Goal: Information Seeking & Learning: Learn about a topic

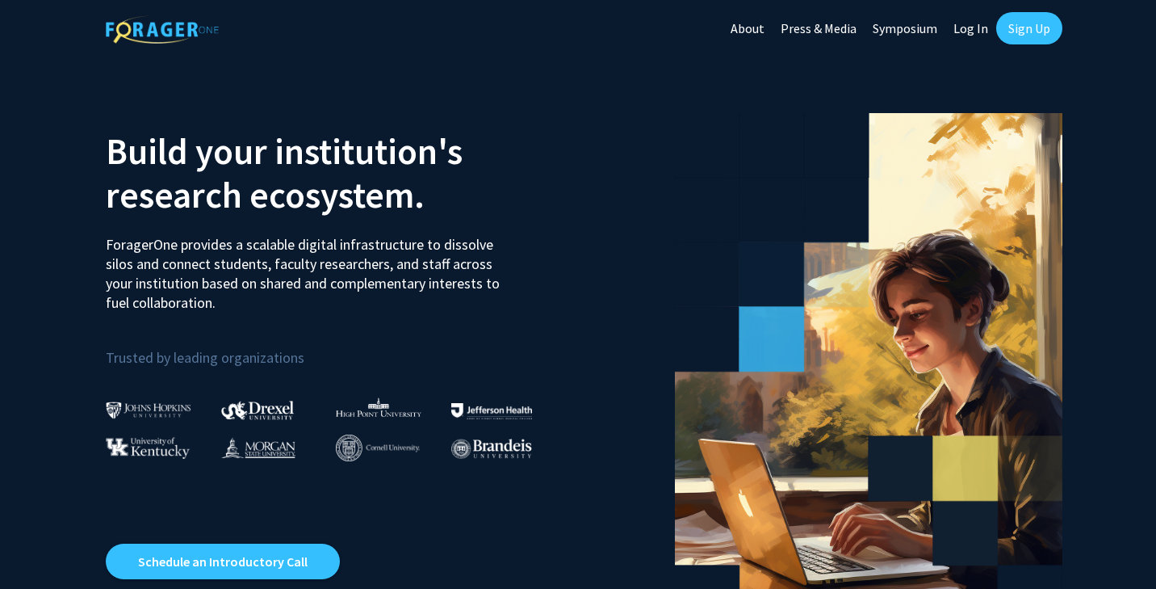
click at [978, 37] on link "Log In" at bounding box center [971, 28] width 51 height 57
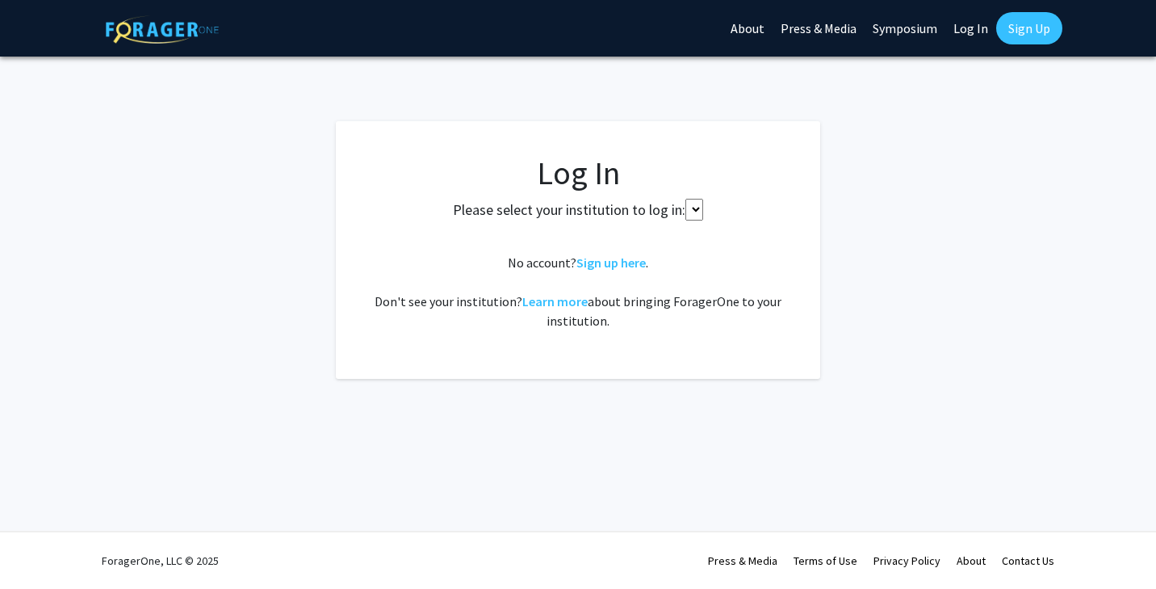
select select
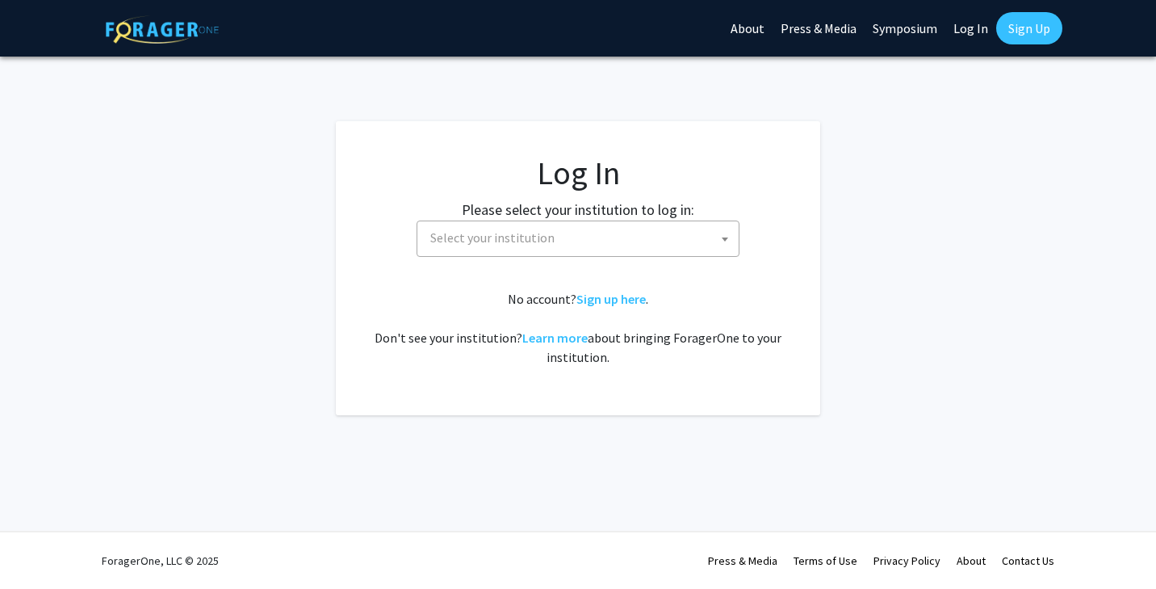
click at [700, 250] on span "Select your institution" at bounding box center [581, 237] width 315 height 33
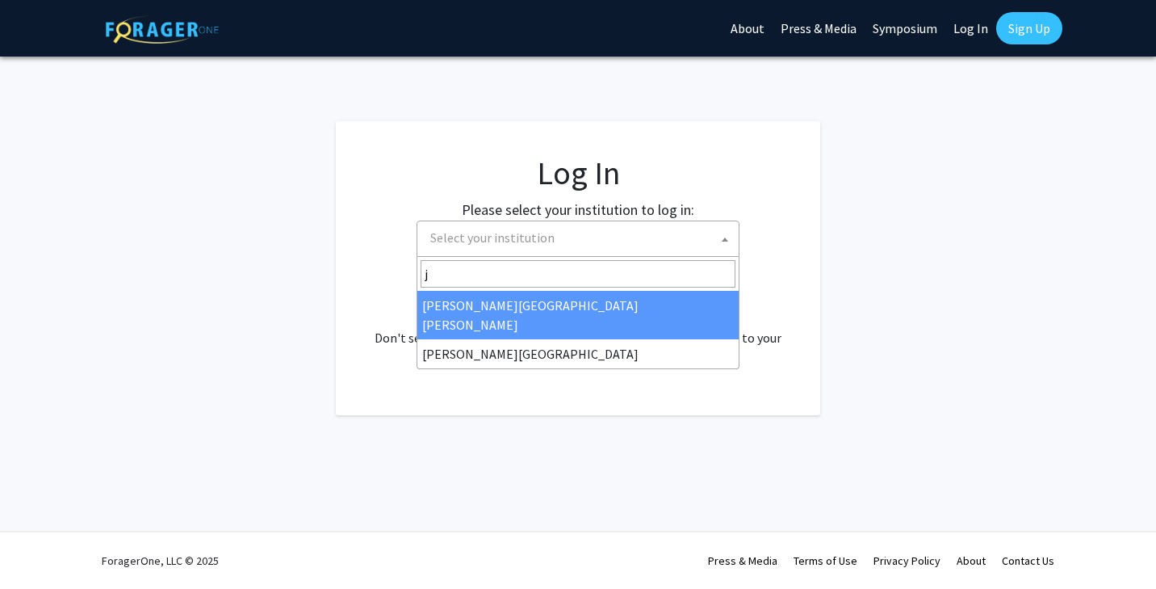
type input "j"
select select "1"
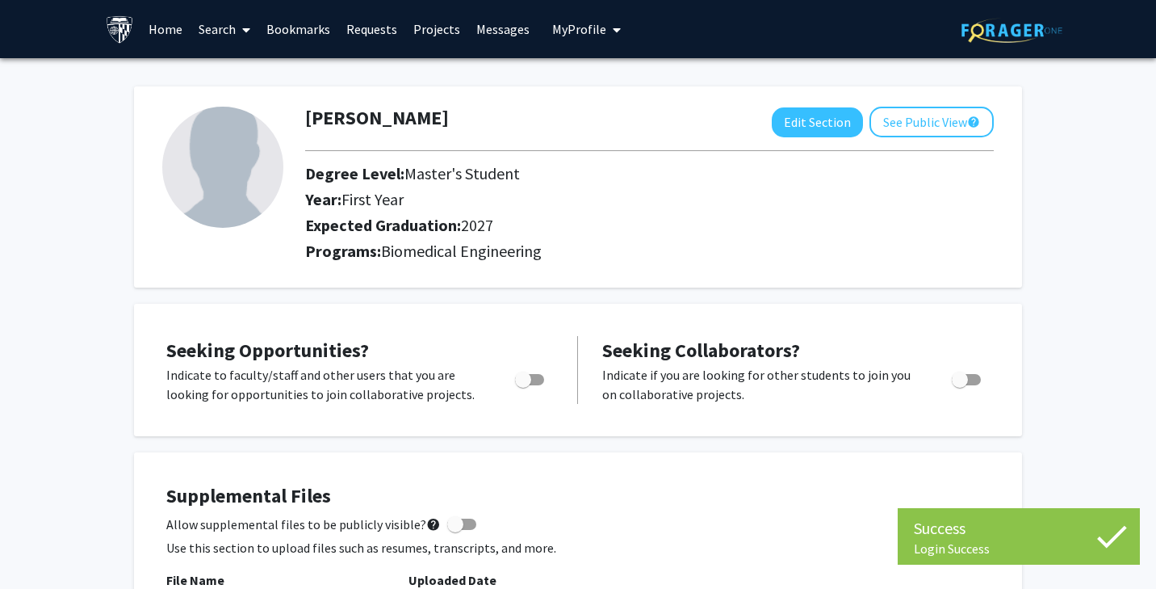
click at [204, 31] on link "Search" at bounding box center [225, 29] width 68 height 57
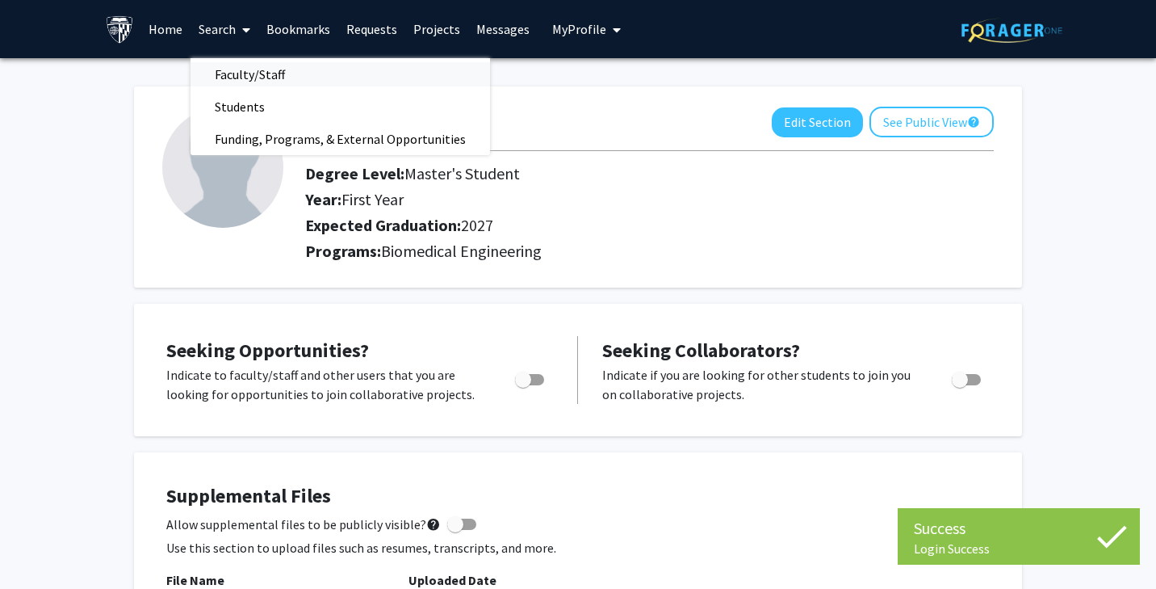
click at [237, 69] on span "Faculty/Staff" at bounding box center [250, 74] width 119 height 32
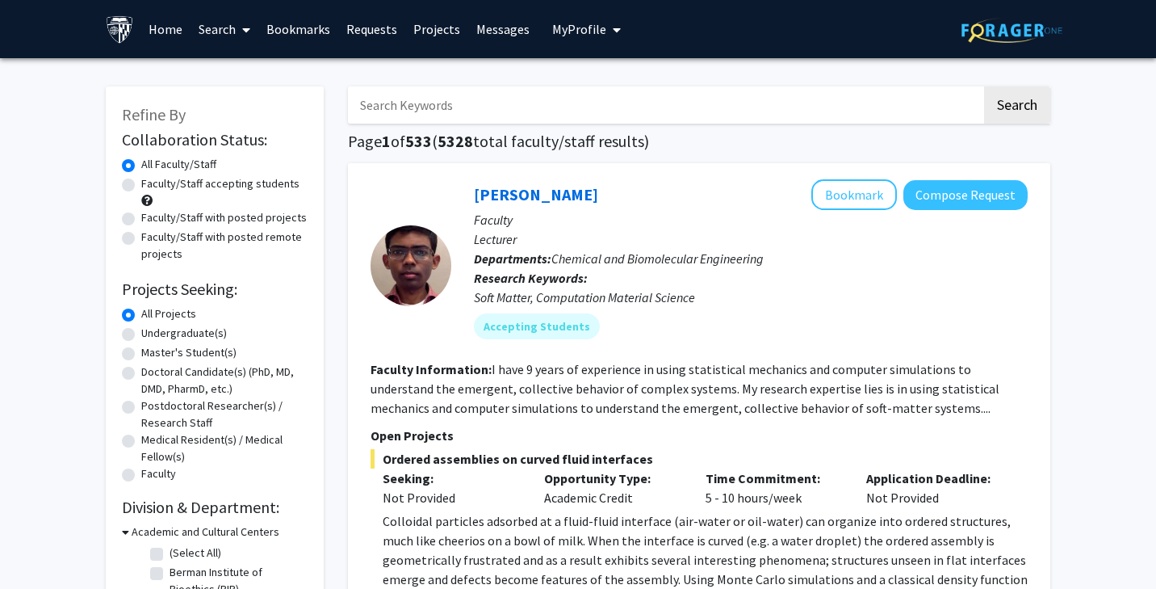
click at [214, 186] on label "Faculty/Staff accepting students" at bounding box center [220, 183] width 158 height 17
click at [152, 186] on input "Faculty/Staff accepting students" at bounding box center [146, 180] width 10 height 10
radio input "true"
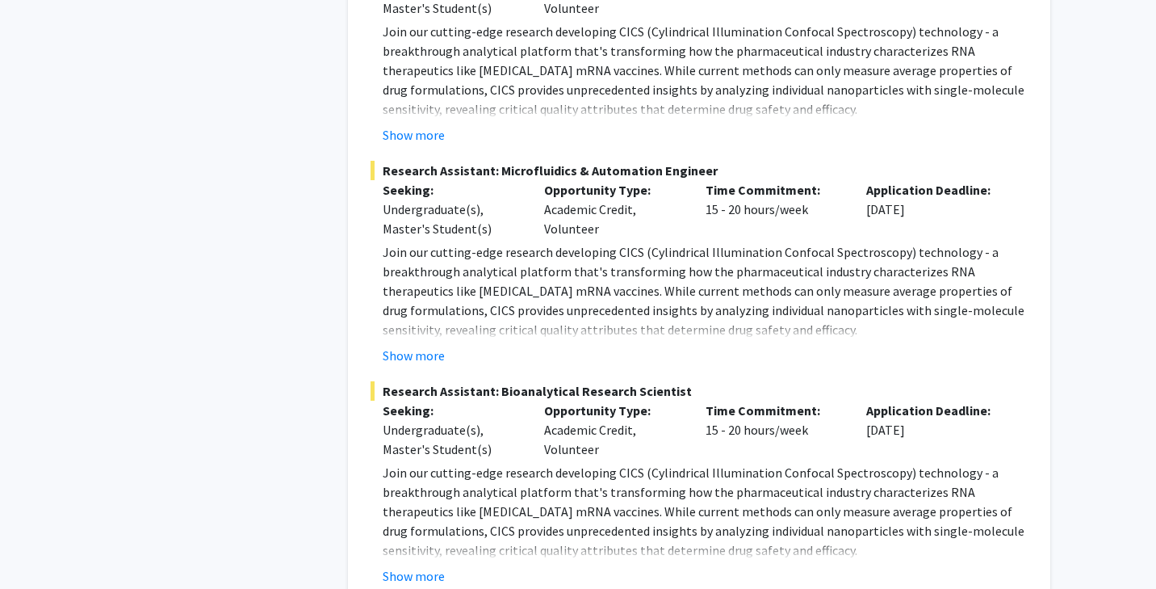
scroll to position [8136, 0]
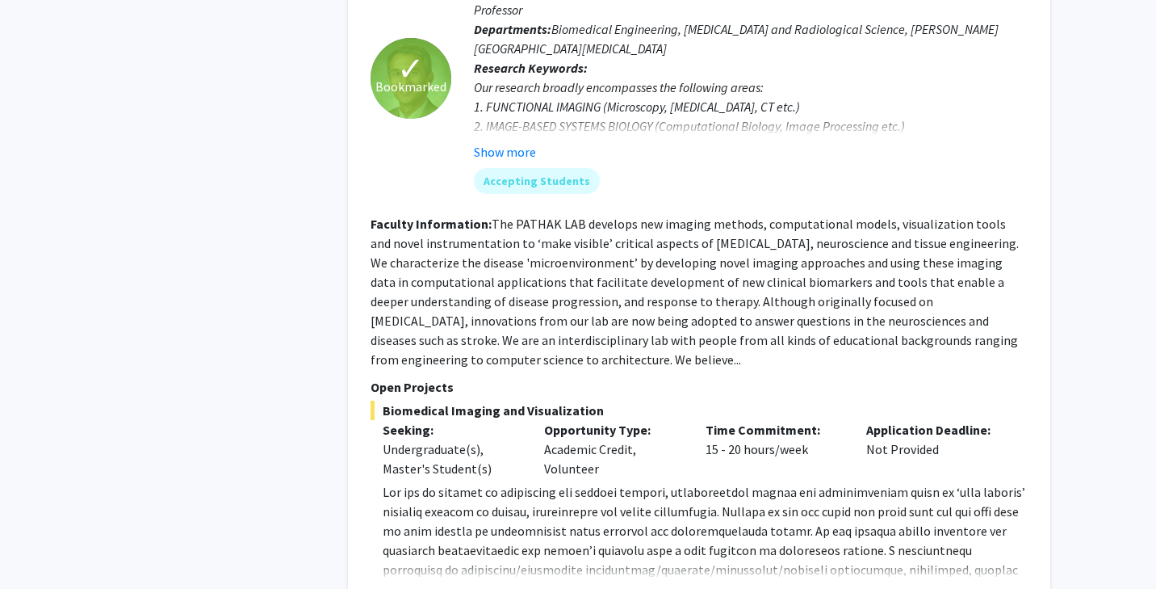
scroll to position [1693, 0]
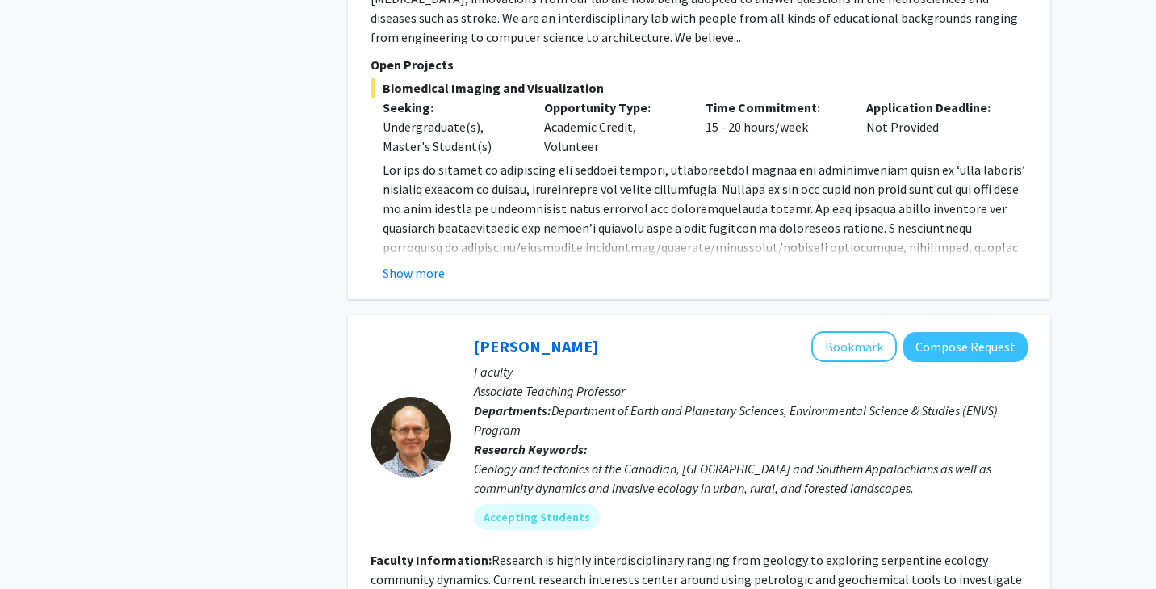
click at [434, 243] on fg-read-more "www.pathaklab.org ) to Dr. Arvind Pathak at apathak2@jhmi.edu . Show more" at bounding box center [699, 221] width 657 height 123
click at [422, 263] on button "Show more" at bounding box center [414, 272] width 62 height 19
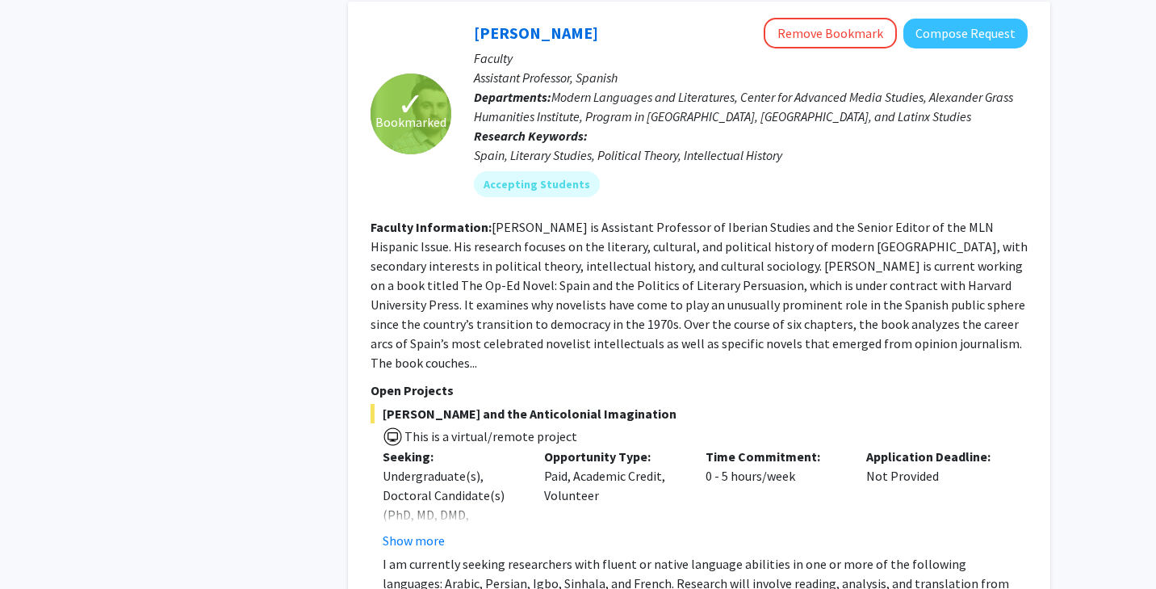
scroll to position [5337, 0]
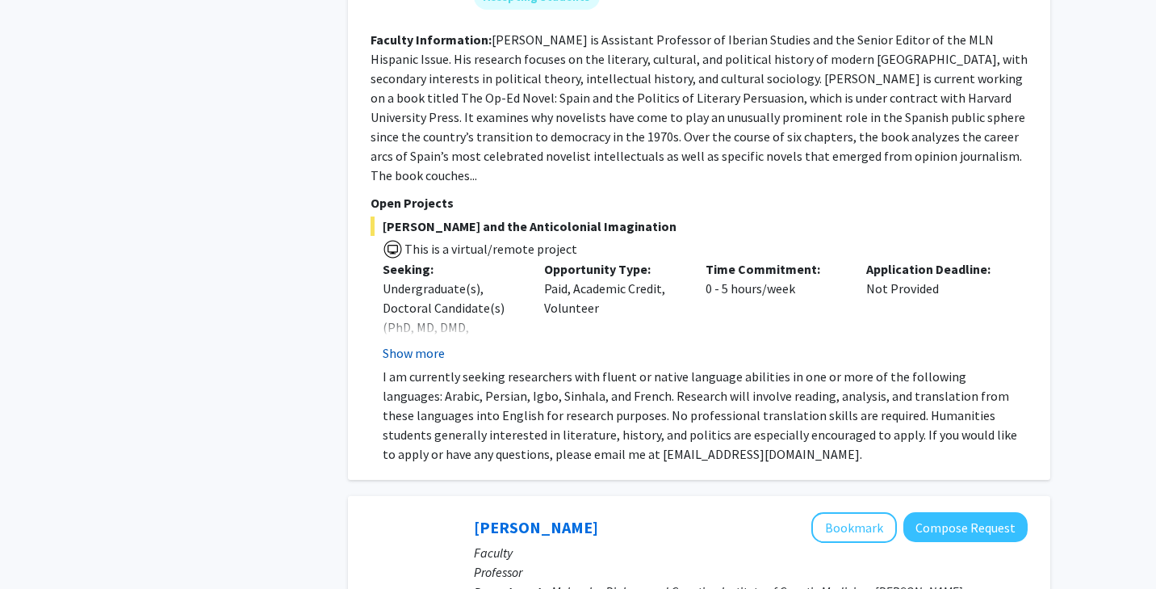
click at [406, 343] on button "Show more" at bounding box center [414, 352] width 62 height 19
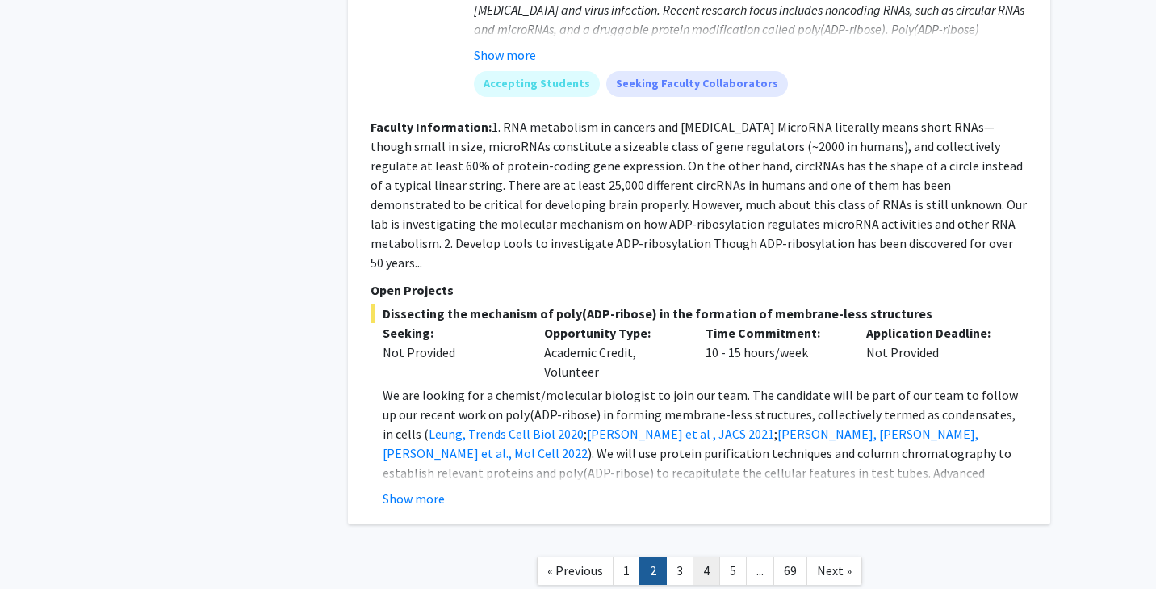
scroll to position [6015, 0]
click at [689, 557] on link "3" at bounding box center [679, 571] width 27 height 28
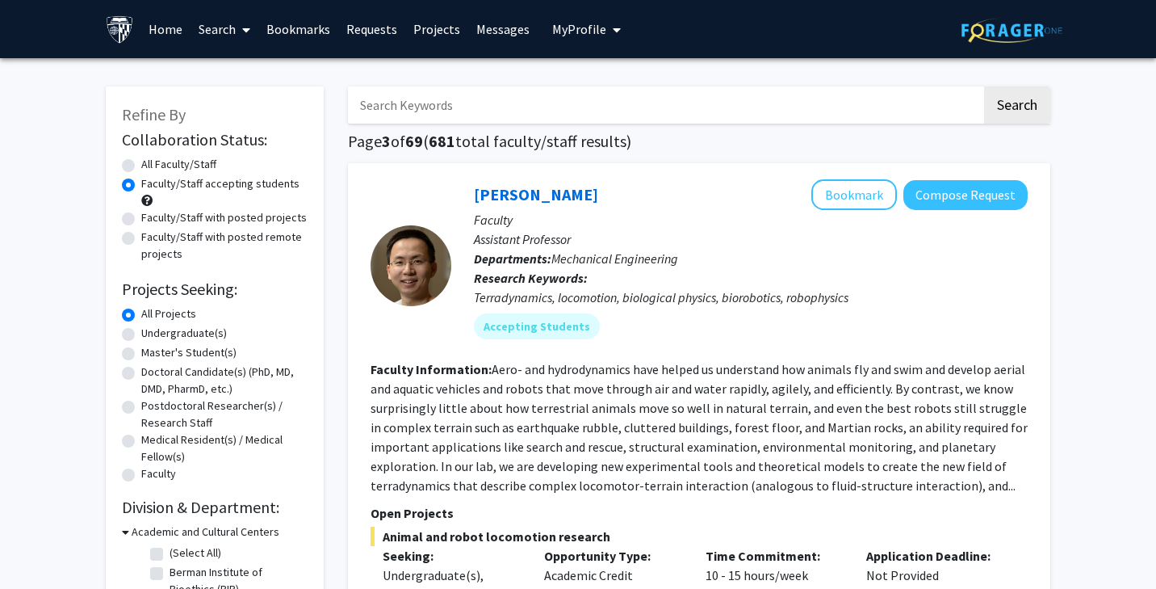
click at [644, 105] on input "Search Keywords" at bounding box center [665, 104] width 634 height 37
type input "paid"
click at [1017, 107] on button "Search" at bounding box center [1017, 104] width 66 height 37
radio input "true"
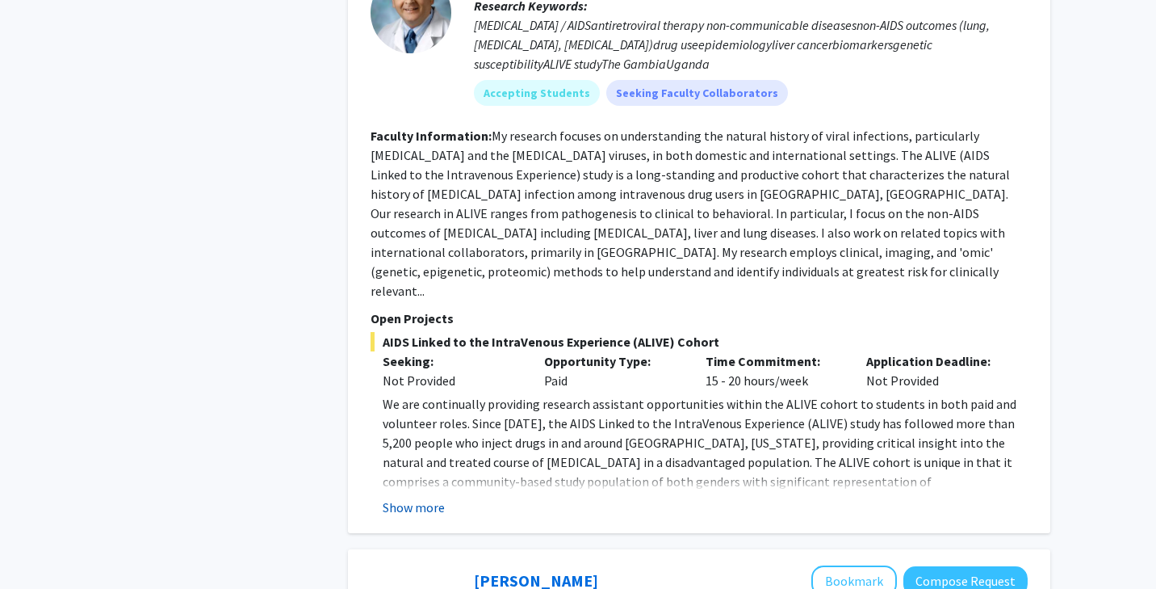
click at [412, 497] on button "Show more" at bounding box center [414, 506] width 62 height 19
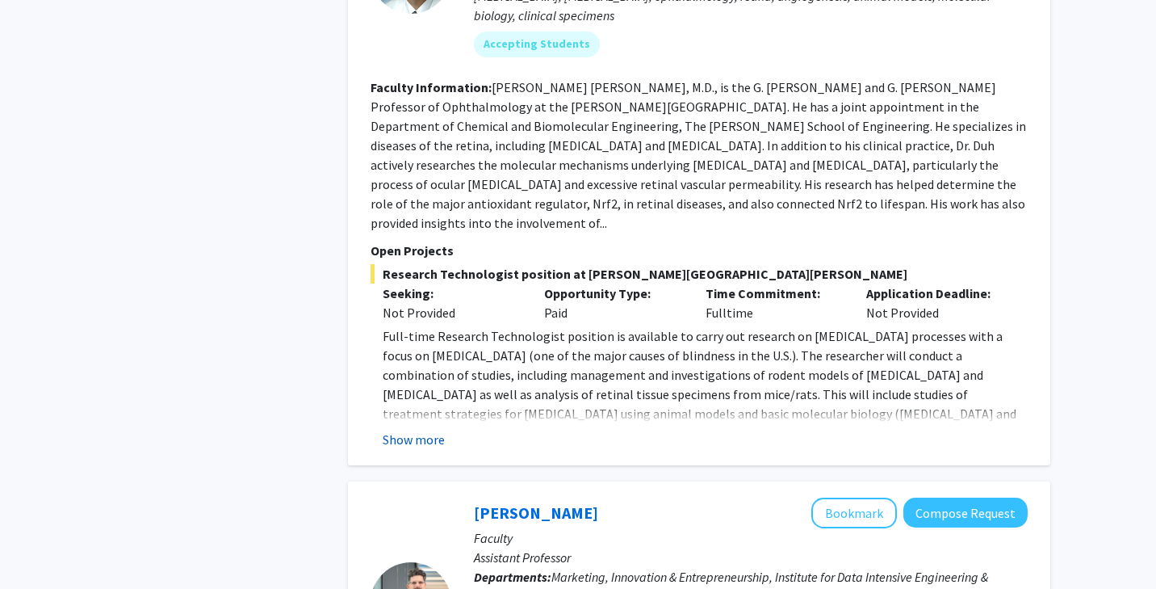
click at [416, 430] on button "Show more" at bounding box center [414, 439] width 62 height 19
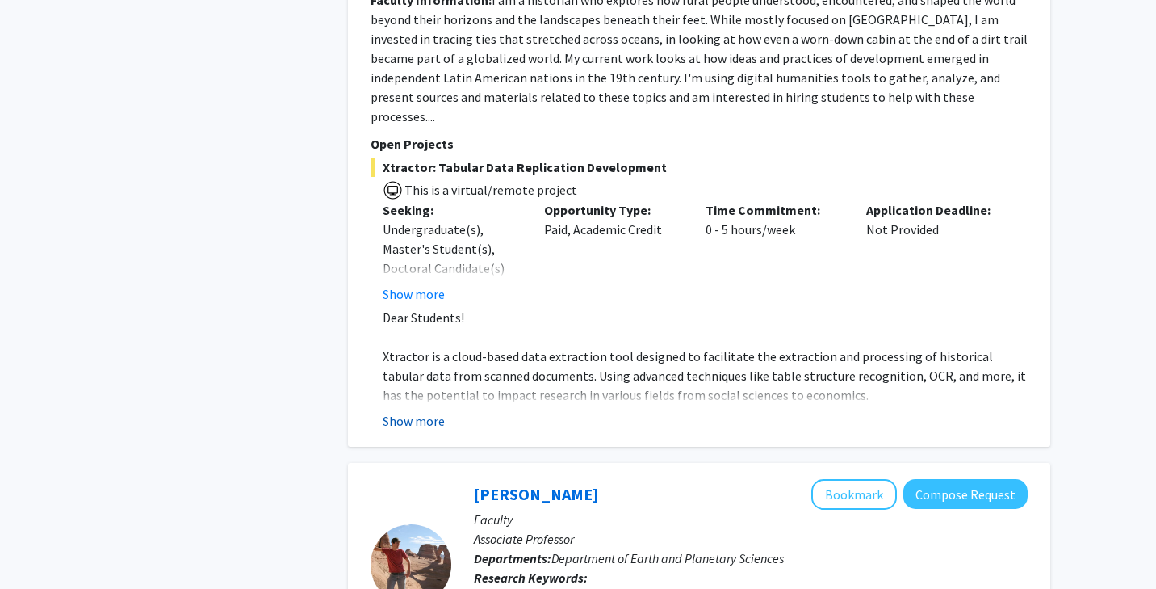
click at [409, 411] on button "Show more" at bounding box center [414, 420] width 62 height 19
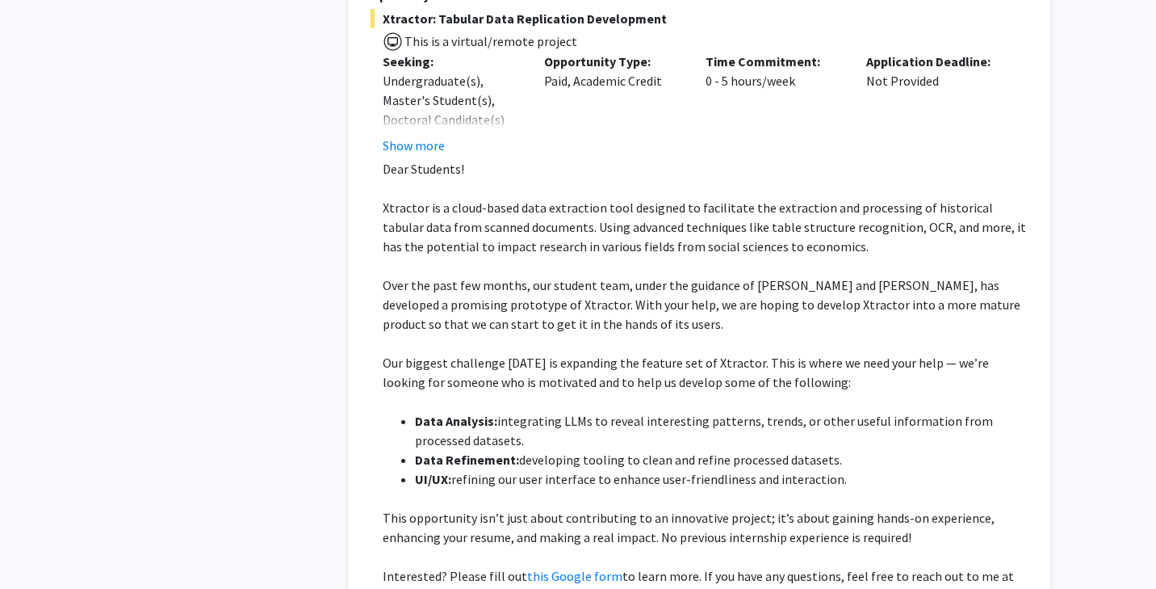
scroll to position [4771, 0]
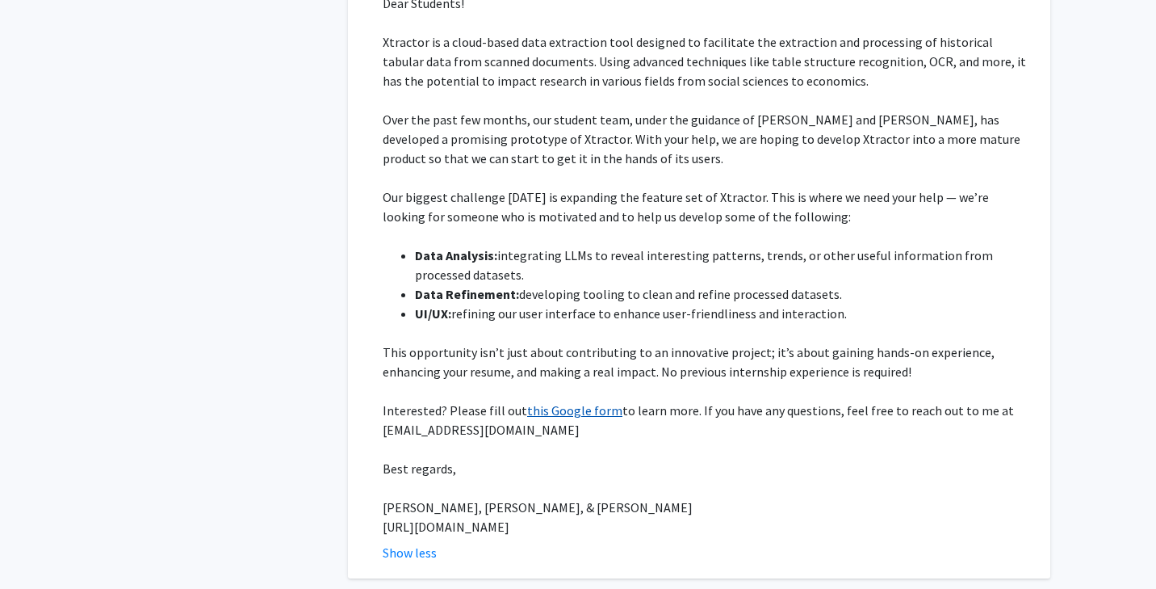
click at [556, 402] on link "this Google form" at bounding box center [574, 410] width 95 height 16
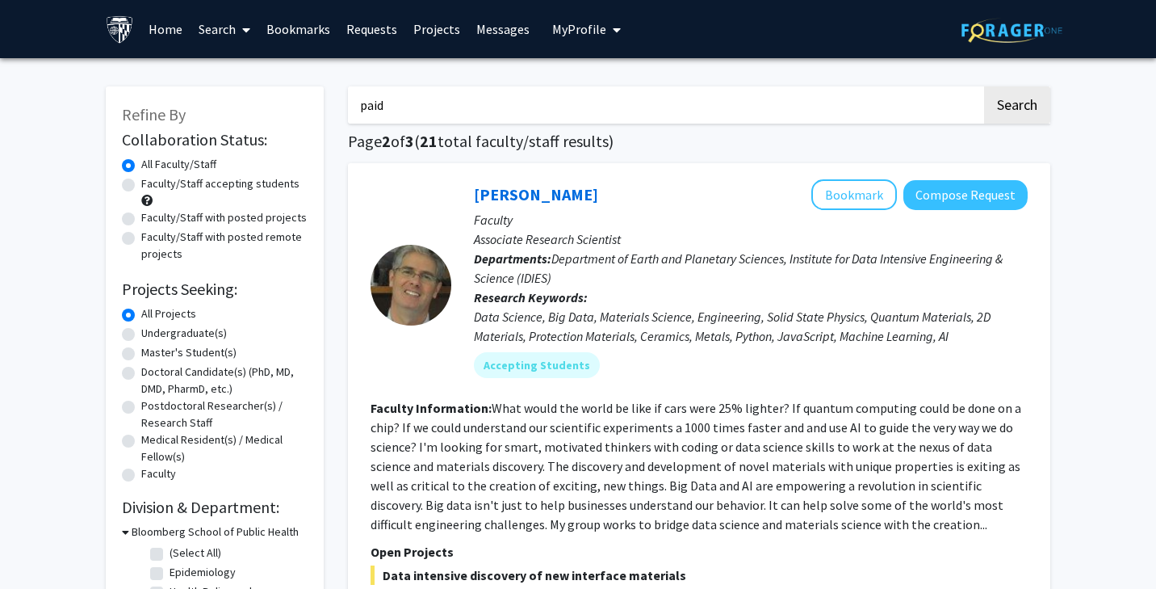
scroll to position [0, 0]
click at [227, 17] on link "Search" at bounding box center [225, 29] width 68 height 57
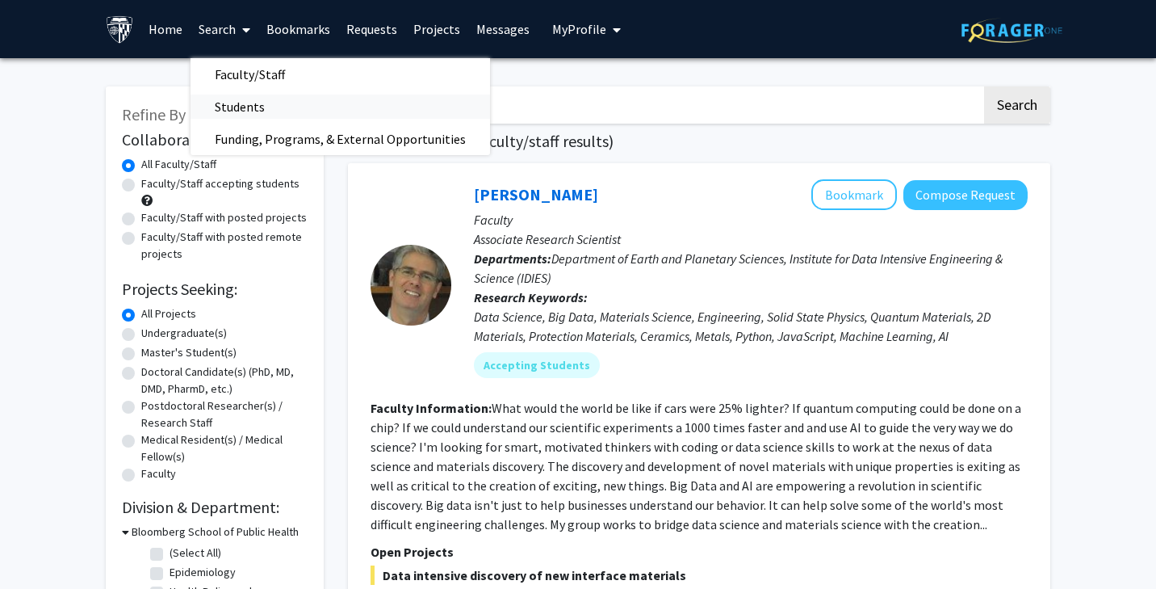
click at [287, 98] on link "Students" at bounding box center [341, 106] width 300 height 24
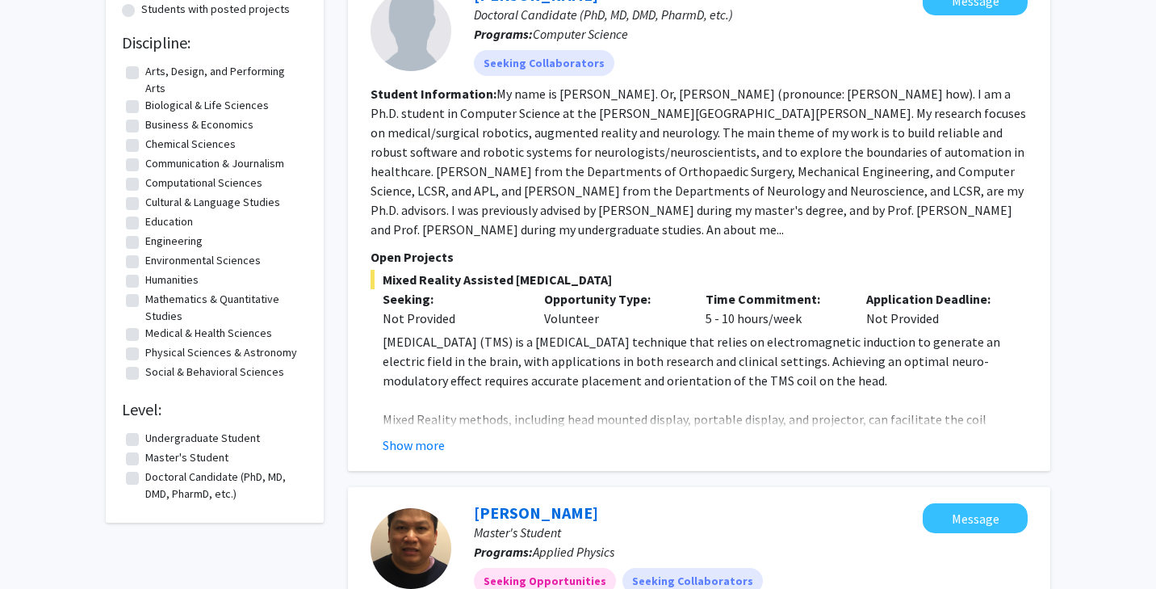
scroll to position [234, 0]
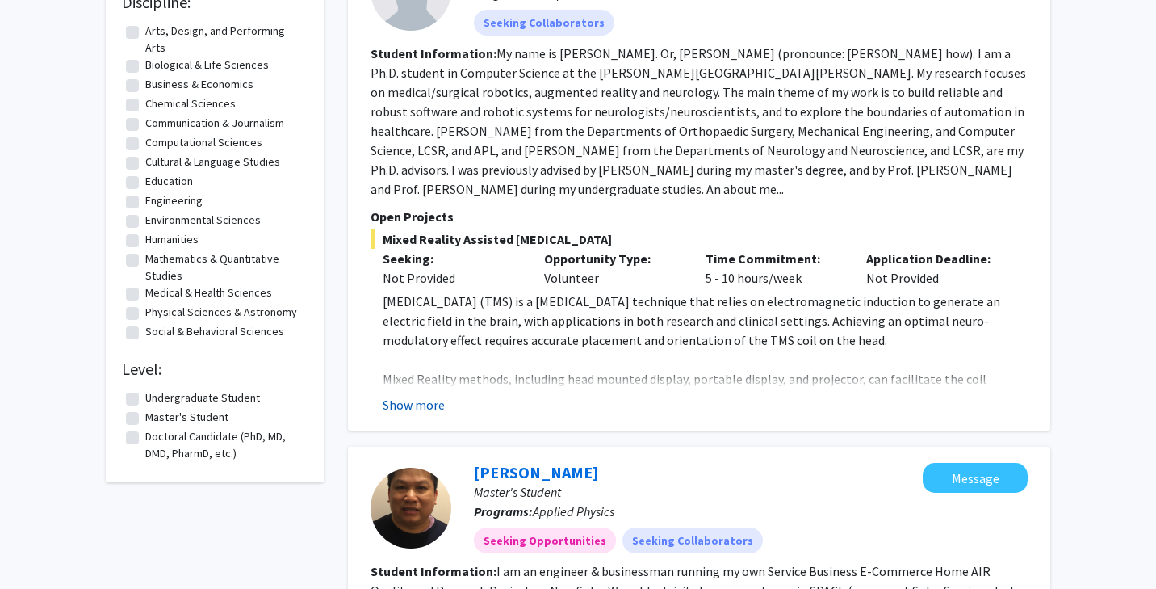
click at [418, 403] on button "Show more" at bounding box center [414, 404] width 62 height 19
